Goal: Task Accomplishment & Management: Complete application form

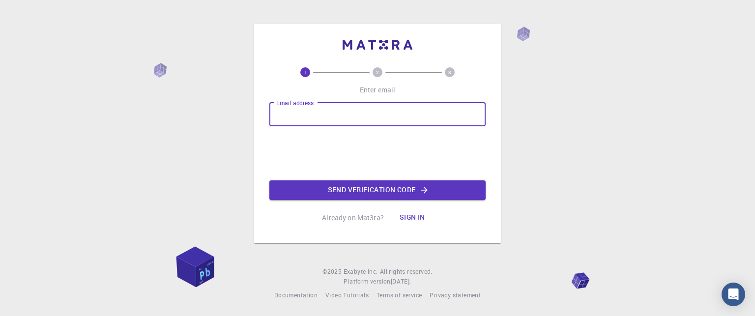
scroll to position [1171, 0]
type input "[EMAIL_ADDRESS][DOMAIN_NAME]"
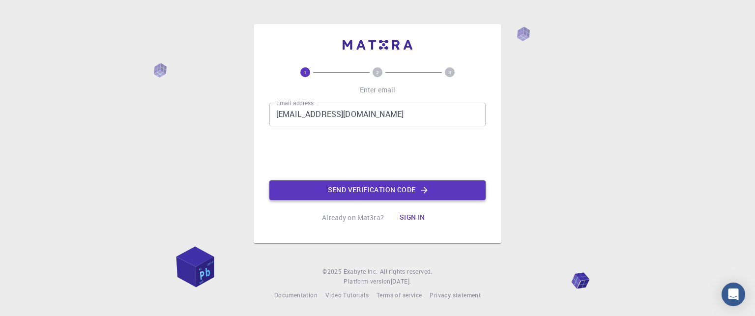
click at [334, 186] on button "Send verification code" at bounding box center [377, 190] width 216 height 20
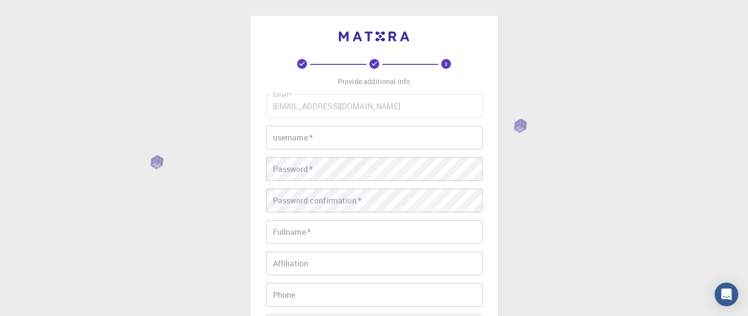
click at [295, 140] on input "username   *" at bounding box center [374, 138] width 216 height 24
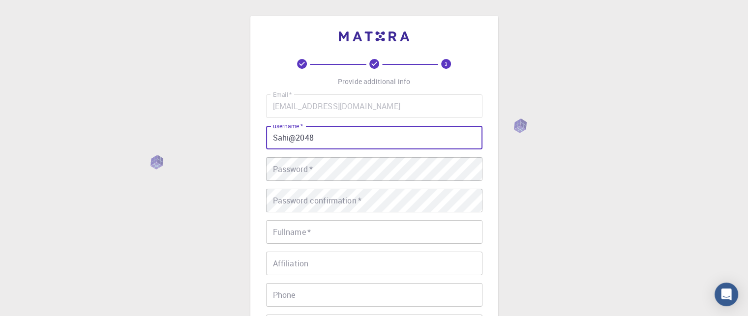
click at [287, 140] on input "Sahi@2048" at bounding box center [374, 138] width 216 height 24
type input "[PERSON_NAME]@2048"
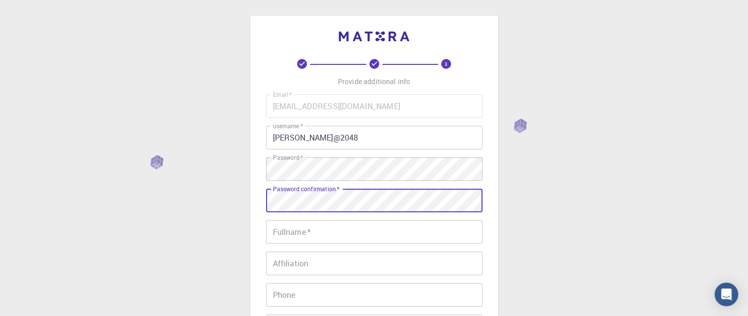
click at [399, 251] on div "Email   * [EMAIL_ADDRESS][DOMAIN_NAME] Email   * username   * [PERSON_NAME]@204…" at bounding box center [374, 229] width 216 height 270
click at [400, 240] on input "Fullname   *" at bounding box center [374, 232] width 216 height 24
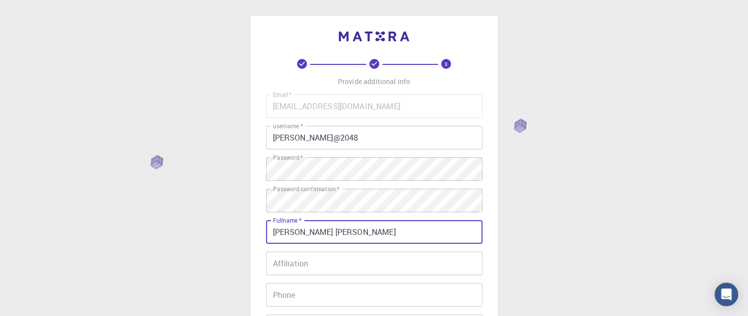
type input "[PERSON_NAME] [PERSON_NAME]"
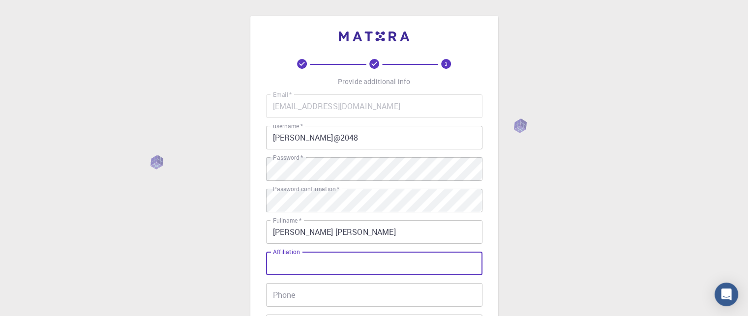
click at [396, 267] on input "Affiliation" at bounding box center [374, 264] width 216 height 24
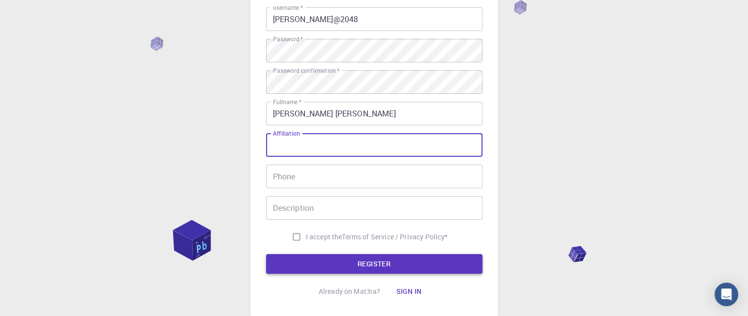
scroll to position [148, 0]
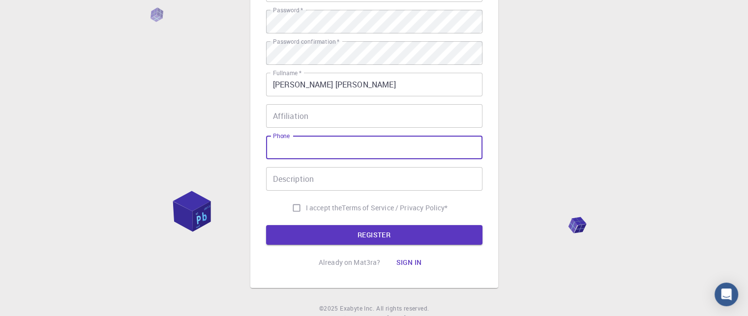
click at [355, 153] on input "Phone" at bounding box center [374, 148] width 216 height 24
type input "70582098885"
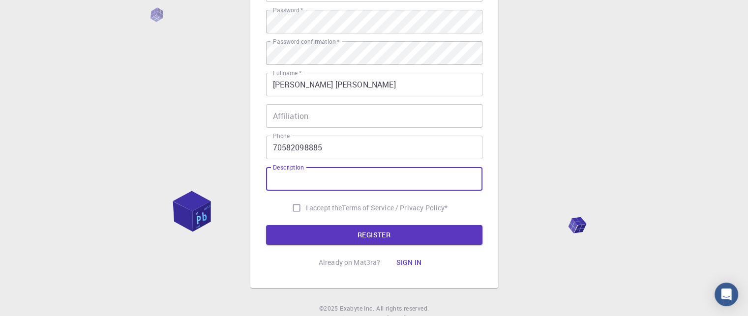
click at [358, 177] on input "Description" at bounding box center [374, 179] width 216 height 24
type input "Student"
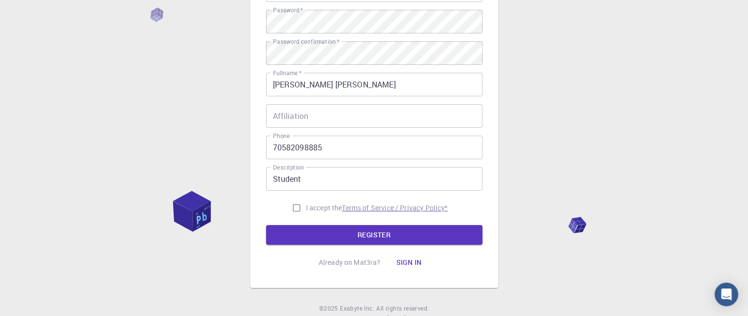
click at [346, 213] on p "Terms of Service / Privacy Policy *" at bounding box center [395, 208] width 106 height 10
click at [299, 204] on input "I accept the Terms of Service / Privacy Policy *" at bounding box center [296, 208] width 19 height 19
checkbox input "true"
click at [315, 230] on button "REGISTER" at bounding box center [374, 235] width 216 height 20
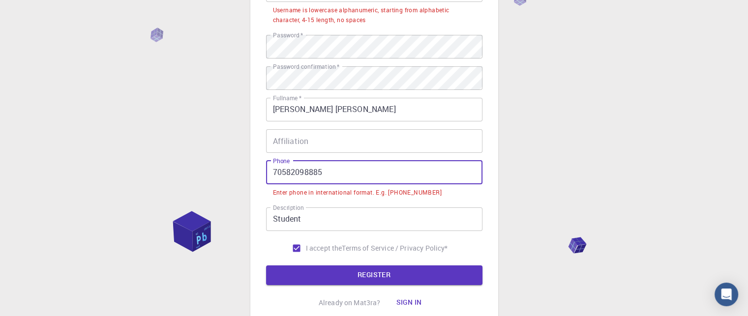
click at [275, 171] on input "70582098885" at bounding box center [374, 173] width 216 height 24
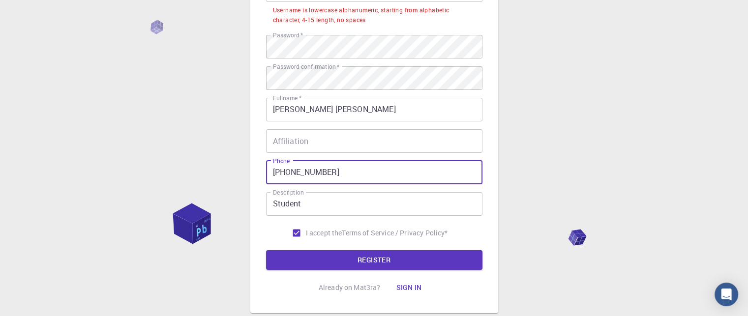
click at [297, 271] on div "3 Provide additional info Email   * [EMAIL_ADDRESS][DOMAIN_NAME] Email   * user…" at bounding box center [374, 104] width 216 height 386
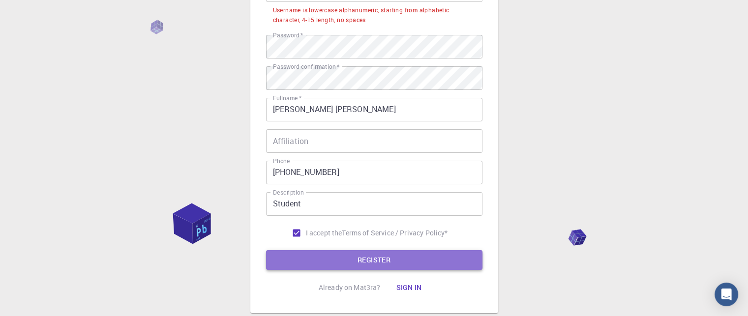
click at [298, 267] on button "REGISTER" at bounding box center [374, 260] width 216 height 20
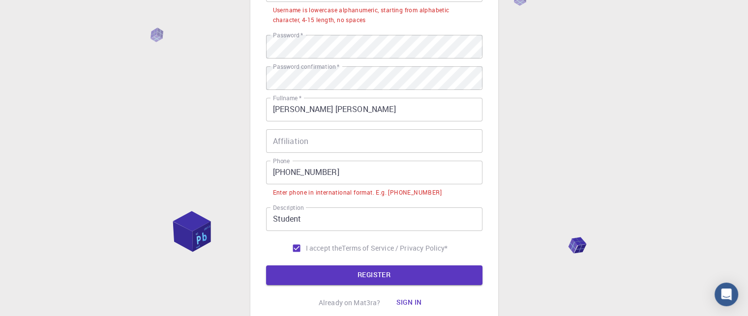
click at [291, 175] on input "[PHONE_NUMBER]" at bounding box center [374, 173] width 216 height 24
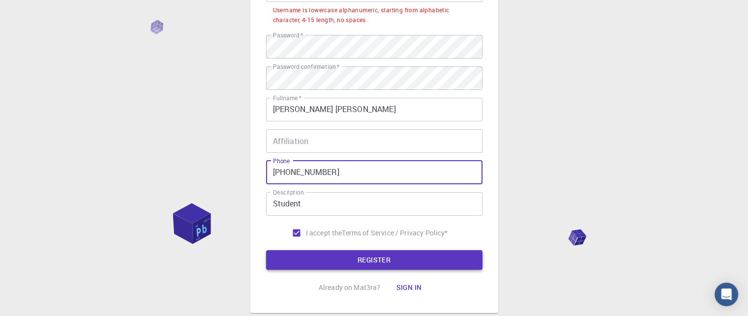
type input "[PHONE_NUMBER]"
click at [344, 268] on button "REGISTER" at bounding box center [374, 260] width 216 height 20
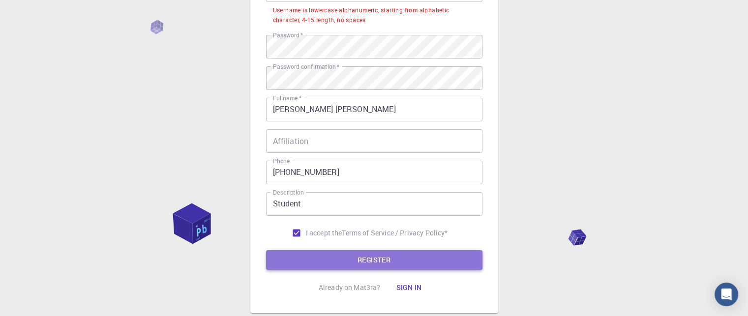
click at [344, 264] on button "REGISTER" at bounding box center [374, 260] width 216 height 20
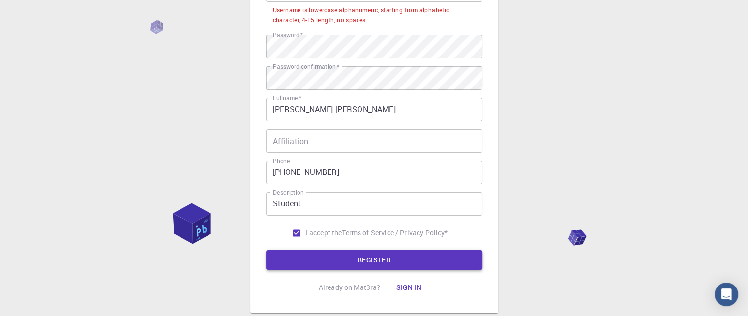
click at [344, 262] on button "REGISTER" at bounding box center [374, 260] width 216 height 20
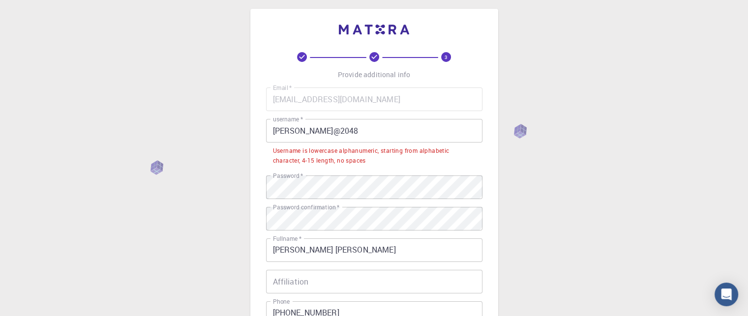
scroll to position [0, 0]
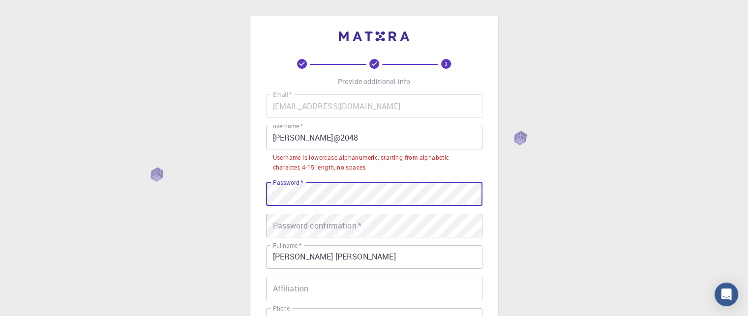
type textarea "Password confirmation *"
click at [365, 215] on div "Email   * [EMAIL_ADDRESS][DOMAIN_NAME] Email   * username   * [PERSON_NAME]@204…" at bounding box center [374, 242] width 216 height 296
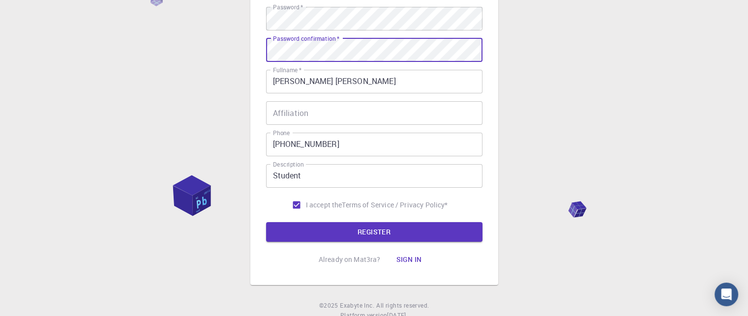
scroll to position [197, 0]
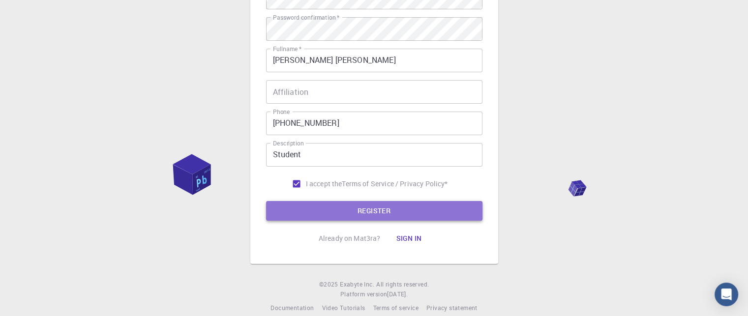
click at [330, 212] on button "REGISTER" at bounding box center [374, 211] width 216 height 20
